Goal: Transaction & Acquisition: Purchase product/service

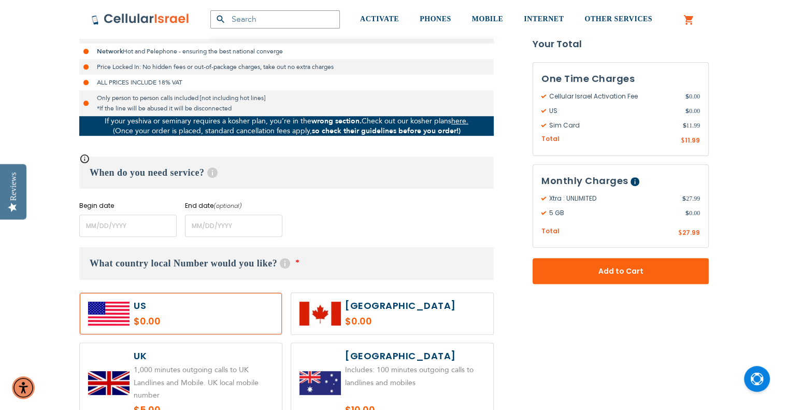
scroll to position [338, 0]
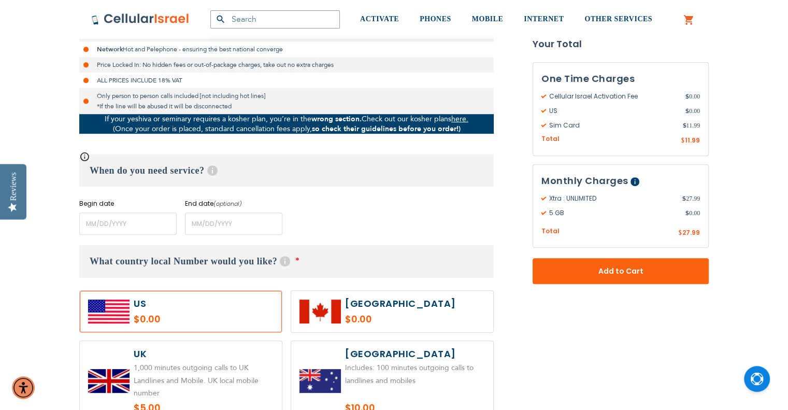
click at [400, 315] on label at bounding box center [392, 311] width 202 height 41
radio input "true"
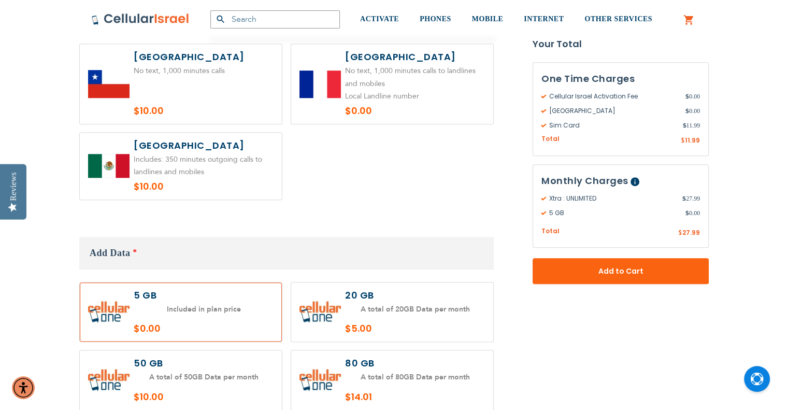
scroll to position [812, 0]
click at [402, 306] on label at bounding box center [392, 312] width 202 height 60
radio input "true"
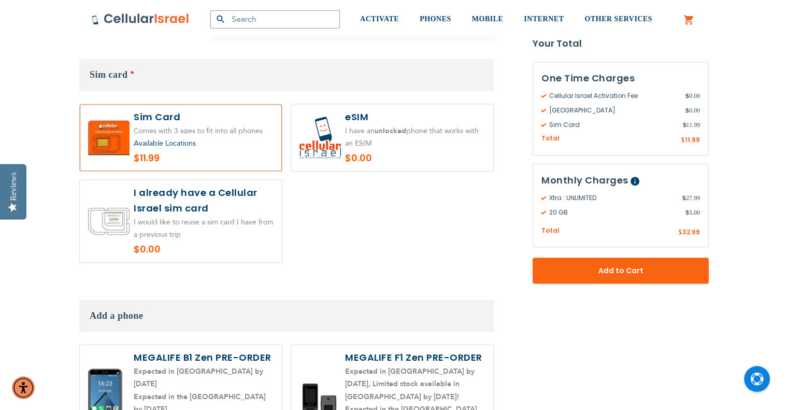
scroll to position [1201, 0]
click at [179, 137] on span "Available Locations" at bounding box center [165, 142] width 62 height 10
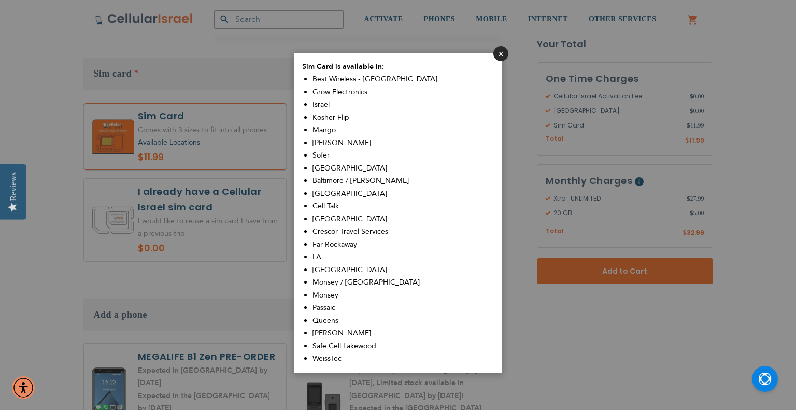
click at [500, 53] on button "Close" at bounding box center [500, 53] width 15 height 15
